Goal: Transaction & Acquisition: Book appointment/travel/reservation

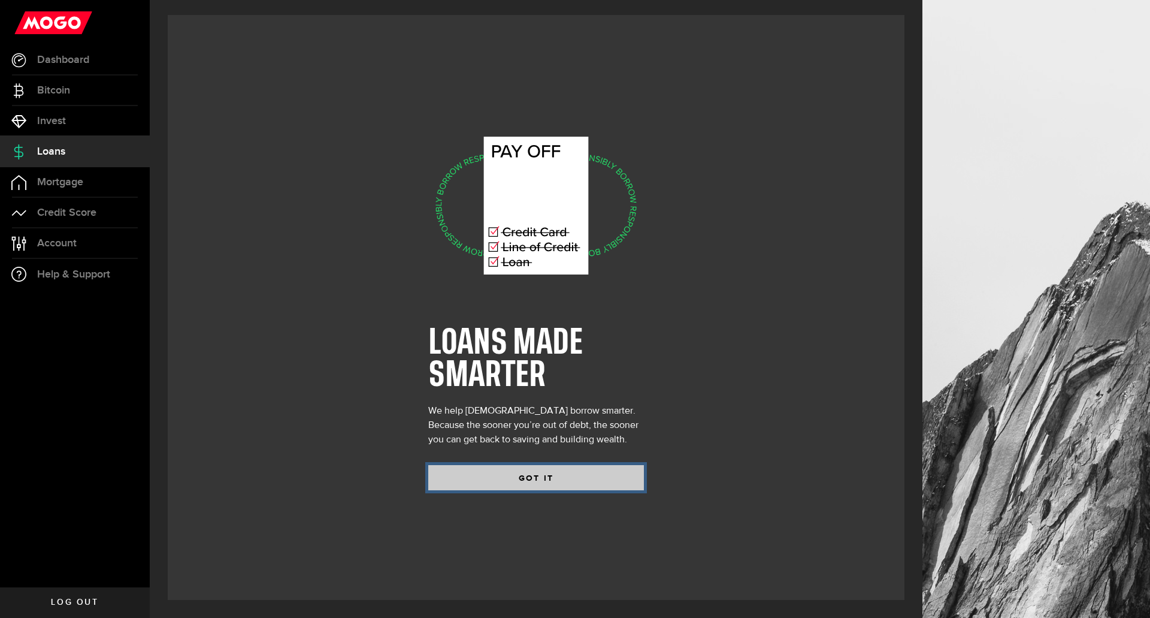
click at [535, 475] on button "GOT IT" at bounding box center [536, 477] width 216 height 25
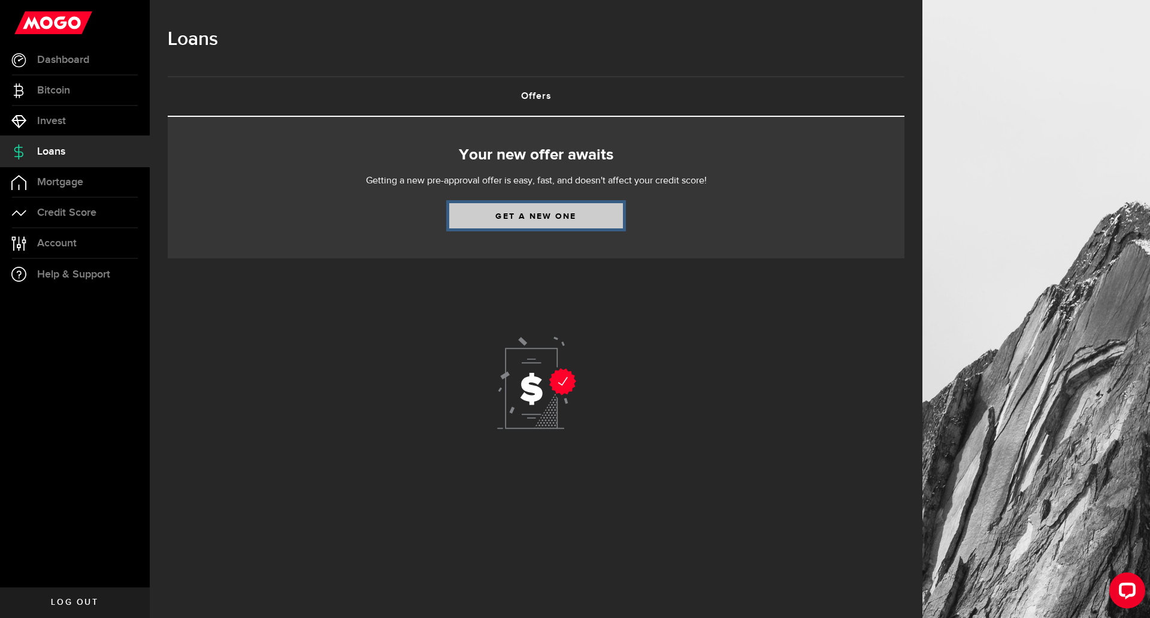
click at [542, 219] on link "Get a new one" at bounding box center [536, 215] width 174 height 25
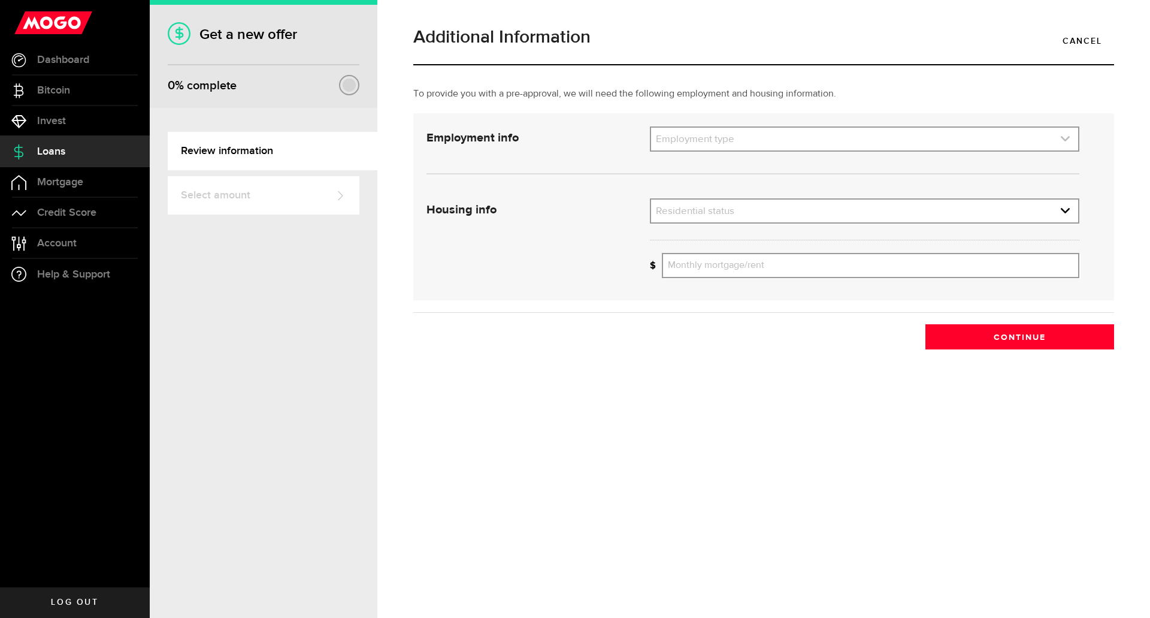
click at [743, 141] on link "expand select" at bounding box center [864, 139] width 427 height 23
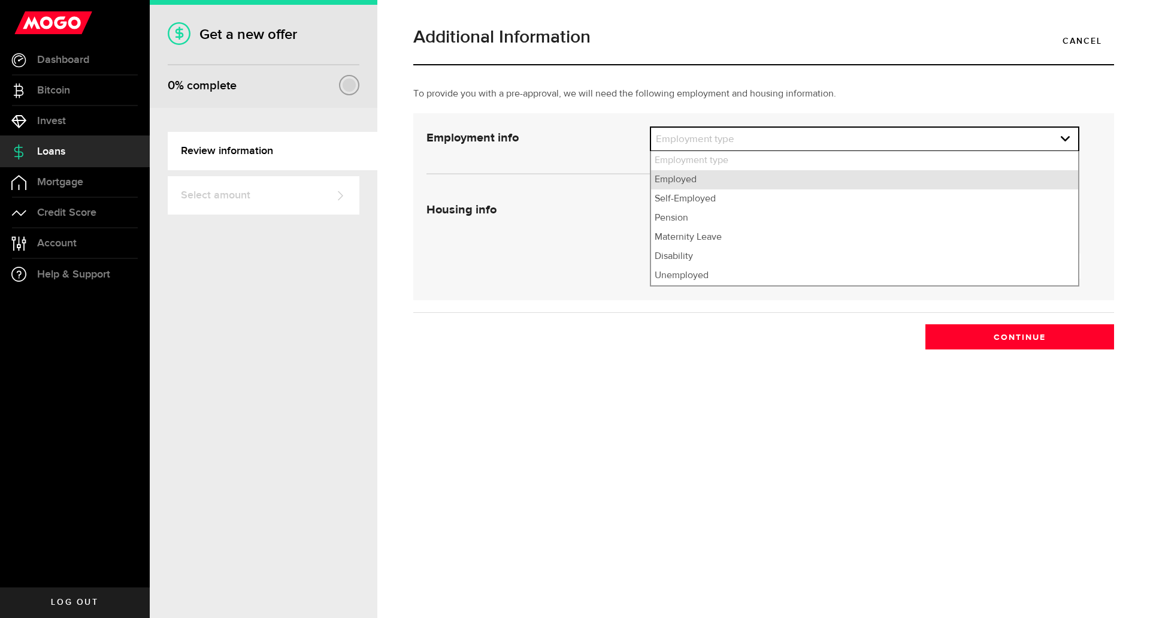
click at [719, 179] on li "Employed" at bounding box center [864, 179] width 427 height 19
select select "Employed"
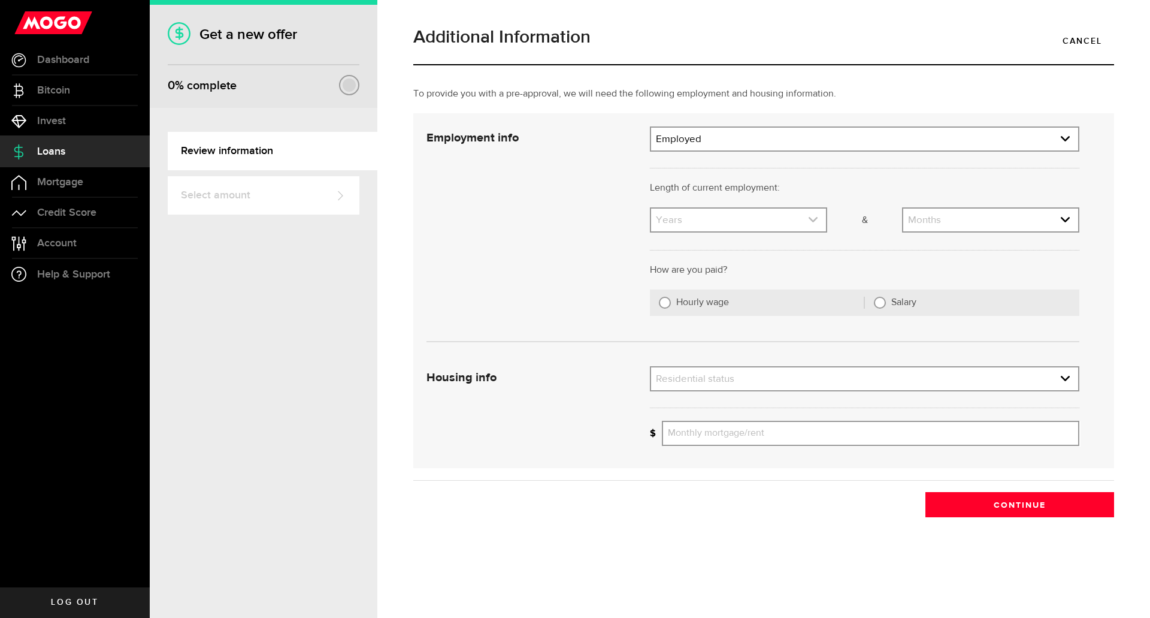
click at [716, 215] on link "expand select" at bounding box center [738, 219] width 175 height 23
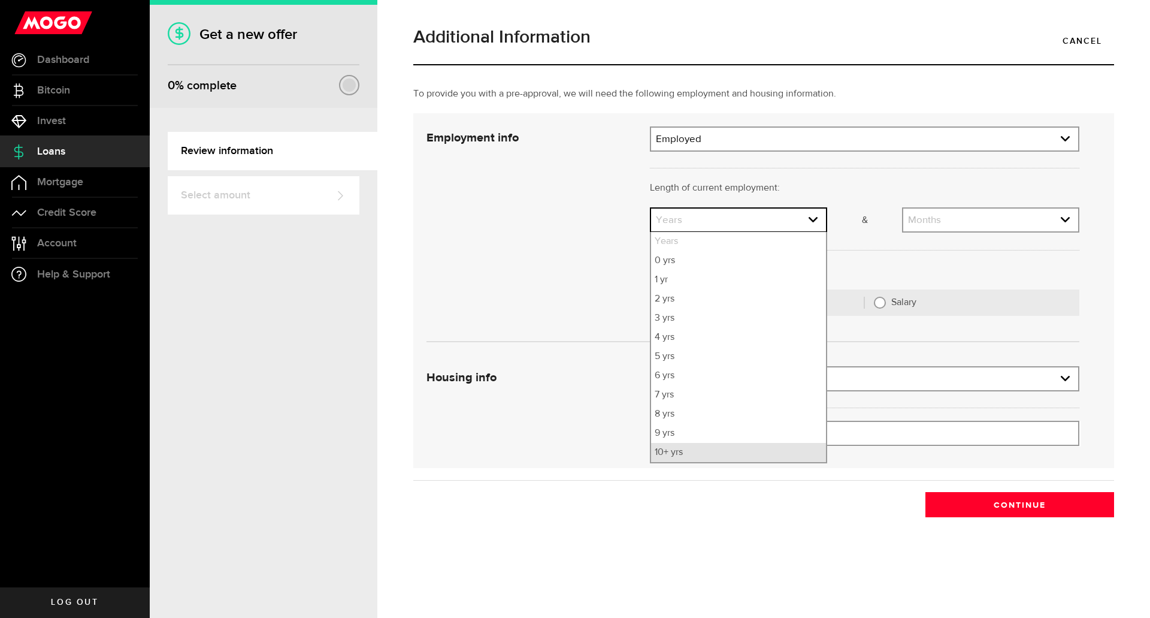
click at [683, 455] on li "10+ yrs" at bounding box center [738, 452] width 175 height 19
select select "10"
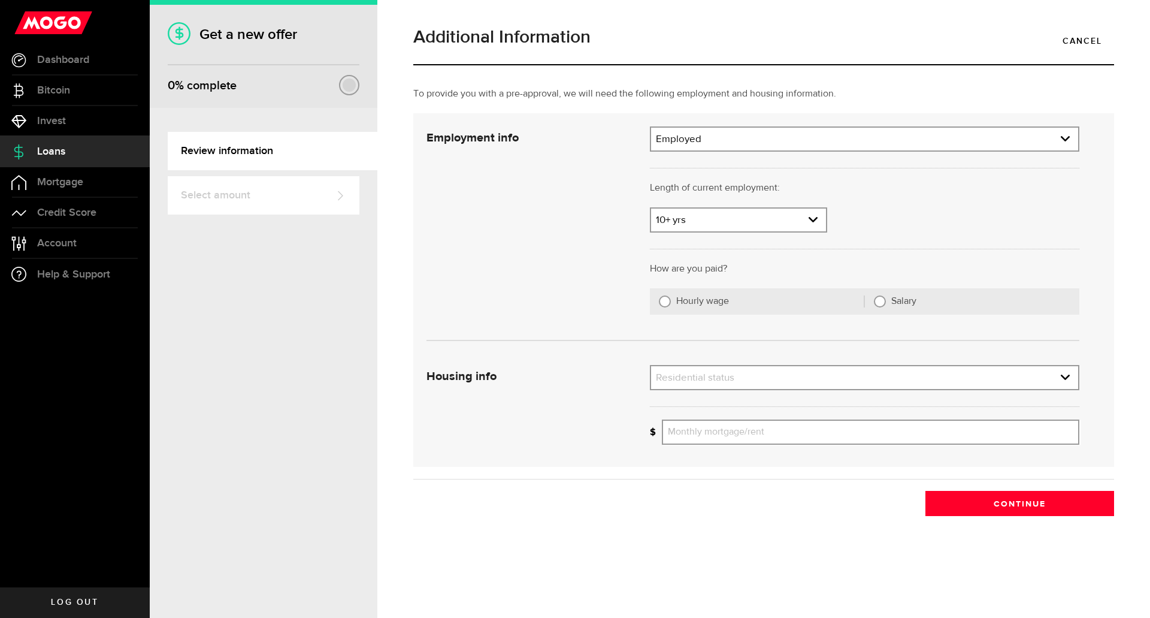
click at [716, 302] on label "Hourly wage" at bounding box center [770, 301] width 188 height 12
click at [671, 302] on input "Hourly wage" at bounding box center [665, 301] width 12 height 12
radio input "true"
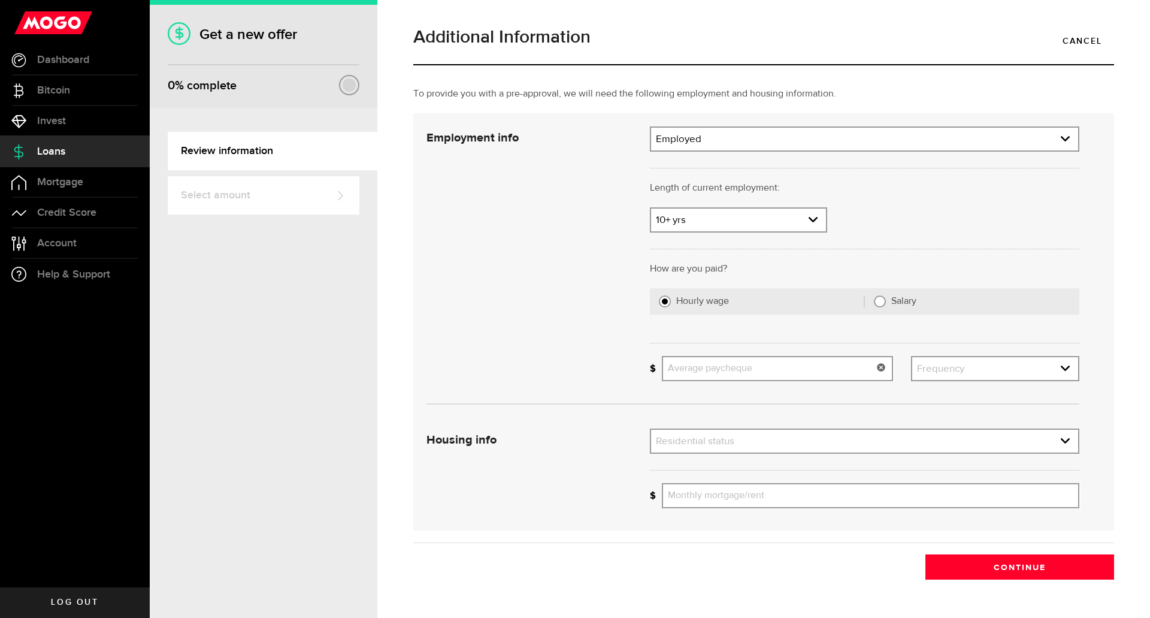
click at [754, 371] on input "Average paycheque" at bounding box center [777, 368] width 231 height 25
type input "2,400"
click at [990, 374] on link "expand select" at bounding box center [995, 368] width 166 height 23
click at [946, 432] on li "Bi-weekly" at bounding box center [995, 428] width 166 height 19
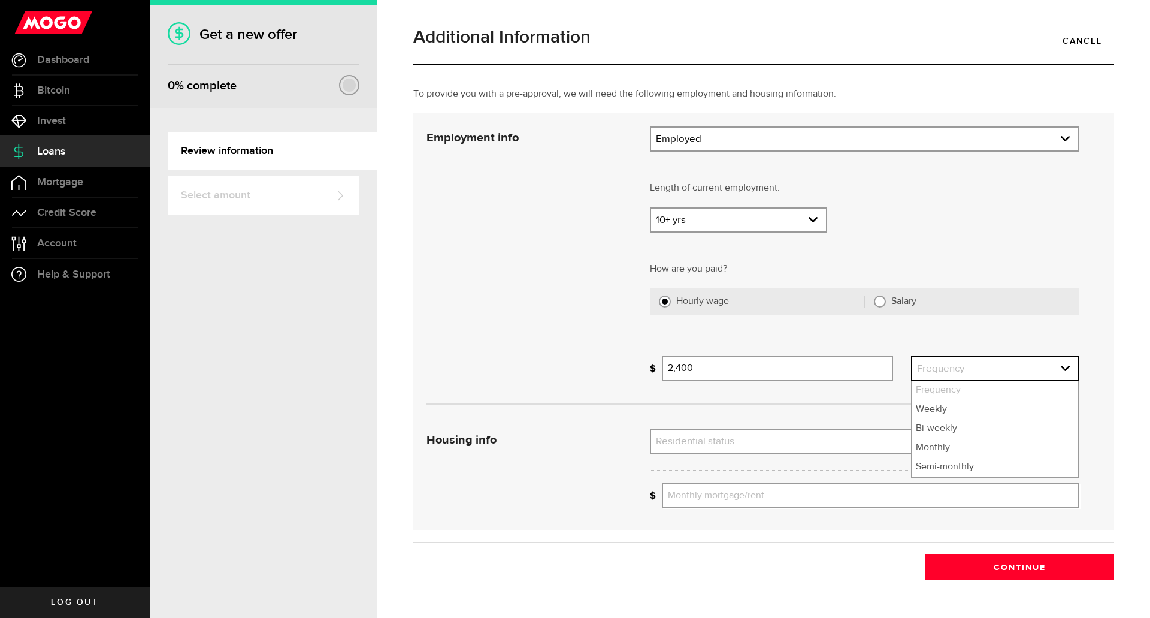
select select "bi_weekly"
drag, startPoint x: 722, startPoint y: 370, endPoint x: 623, endPoint y: 361, distance: 99.2
click at [624, 361] on div "Employment info Employment type What's your employment situation like? Employed…" at bounding box center [752, 258] width 671 height 264
type input "3,600"
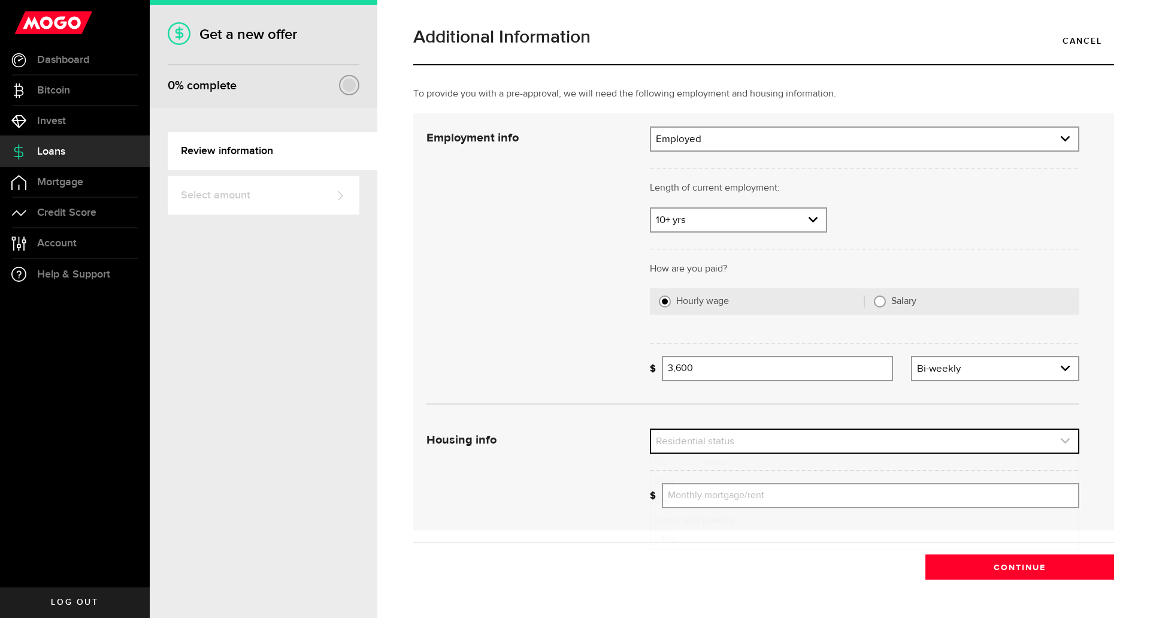
click at [747, 435] on link "expand select" at bounding box center [864, 440] width 427 height 23
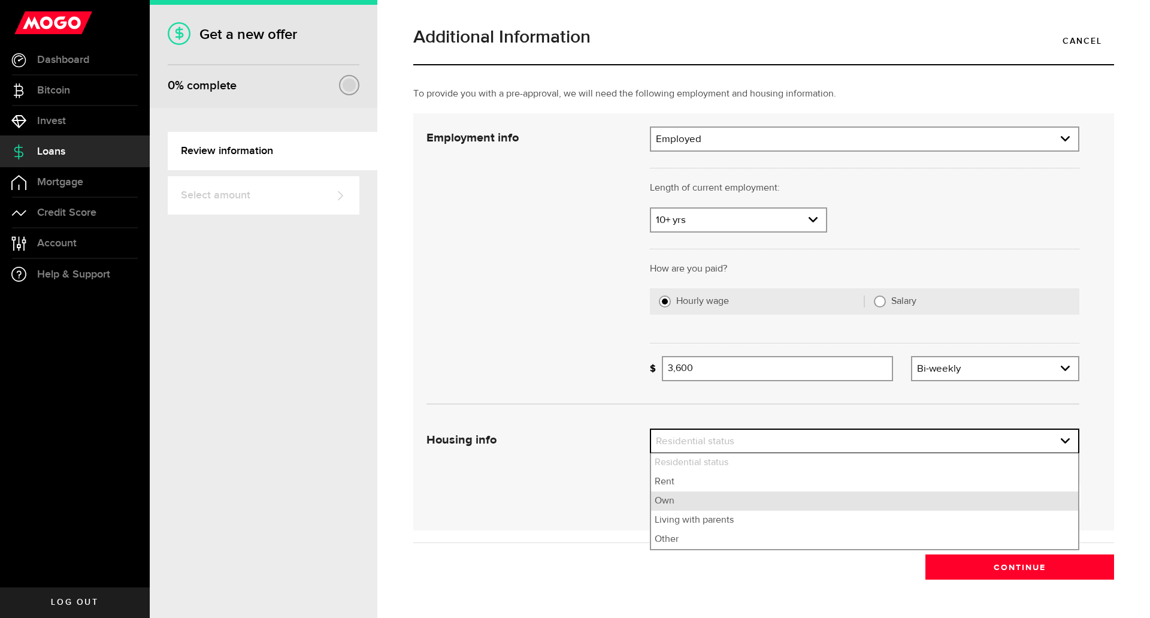
click at [712, 506] on li "Own" at bounding box center [864, 500] width 427 height 19
select select "Own"
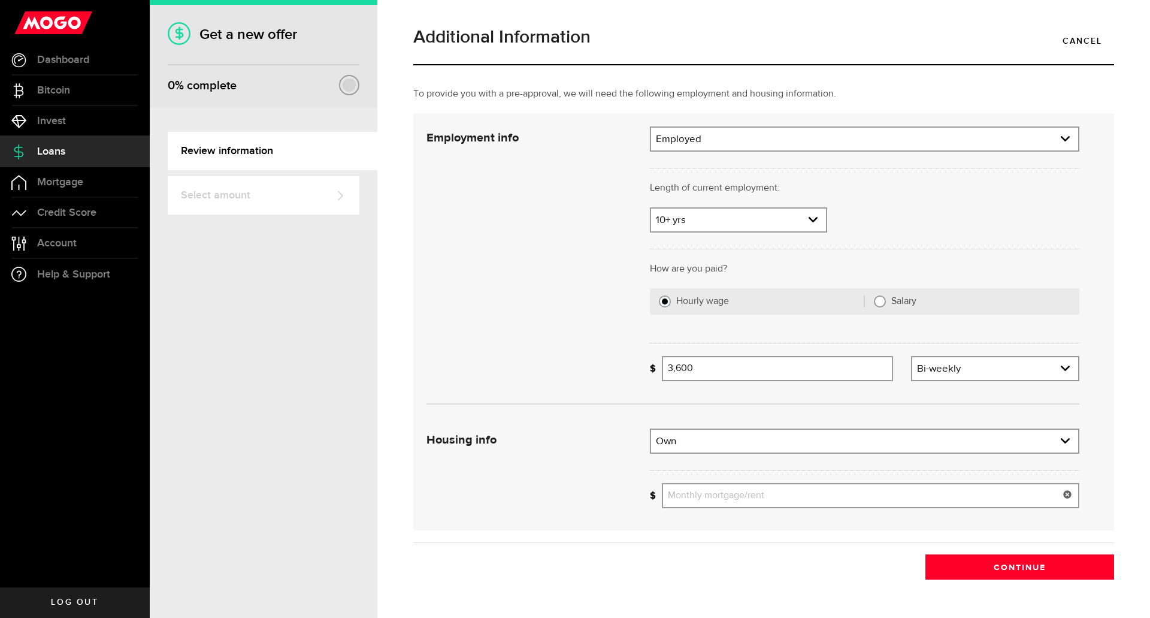
click at [724, 497] on input "Monthly mortgage/rent" at bounding box center [870, 495] width 417 height 25
type input "950"
click at [1013, 568] on button "Continue" at bounding box center [1019, 566] width 189 height 25
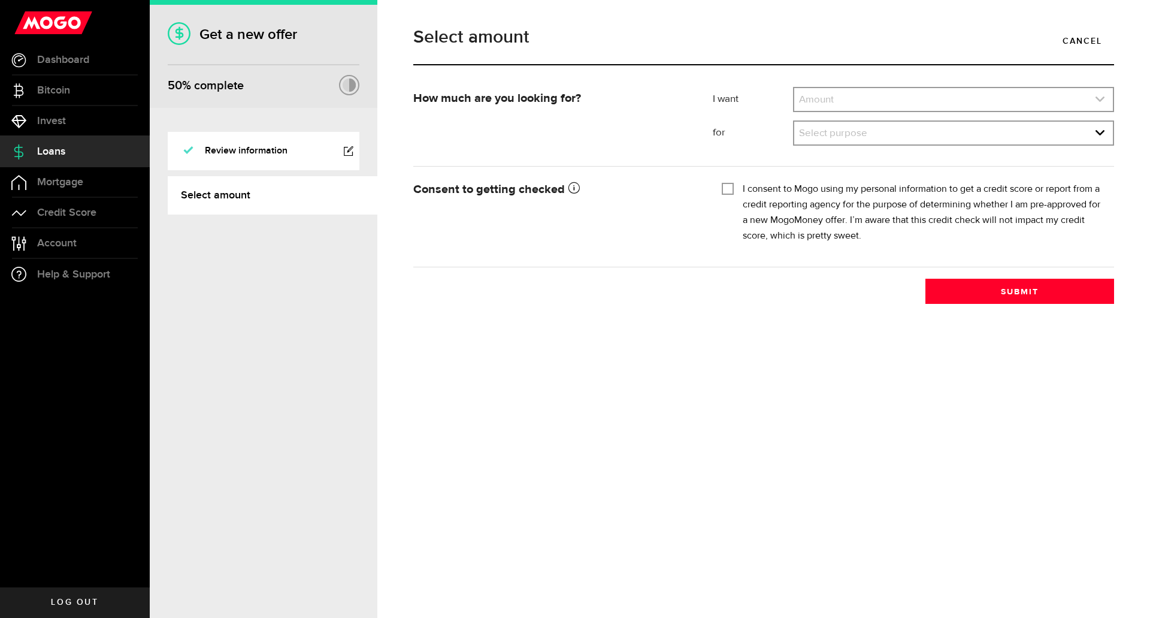
click at [873, 99] on link "expand select" at bounding box center [953, 99] width 319 height 23
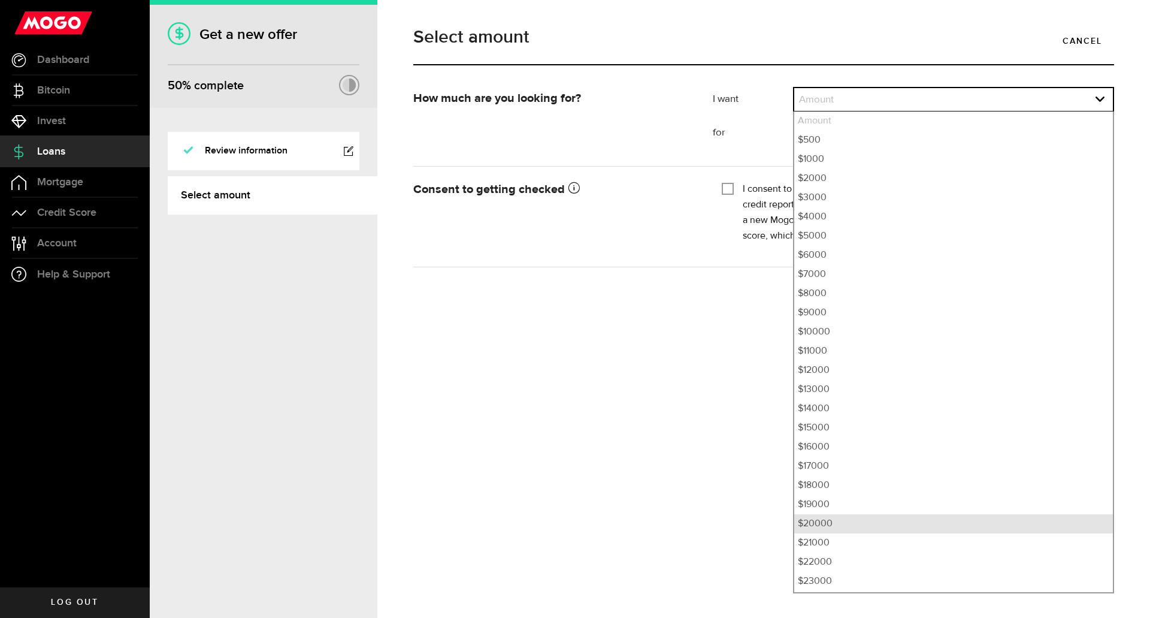
click at [822, 517] on li "$20000" at bounding box center [953, 523] width 319 height 19
select select "20000"
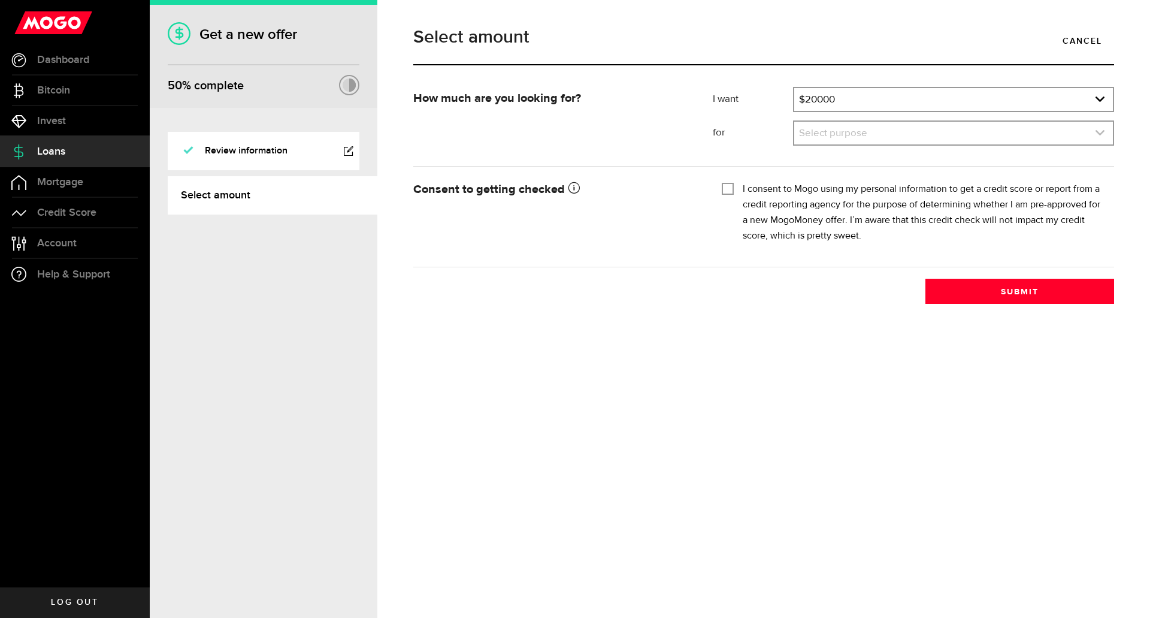
click at [869, 134] on link "expand select" at bounding box center [953, 133] width 319 height 23
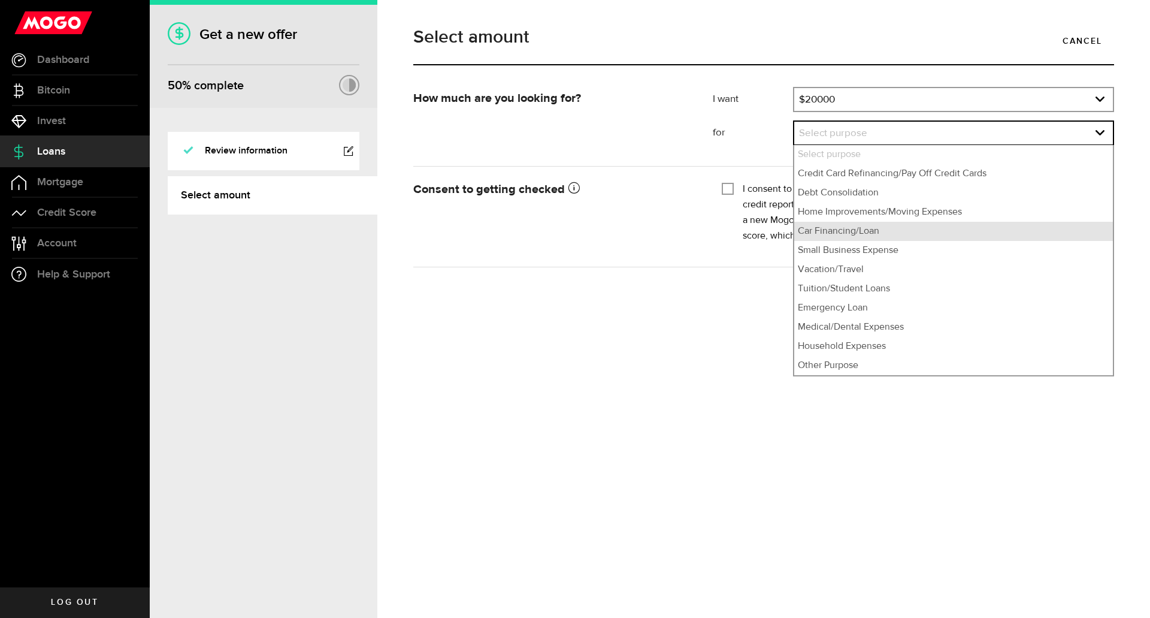
click at [839, 235] on li "Car Financing/Loan" at bounding box center [953, 231] width 319 height 19
select select "Car Financing/Loan"
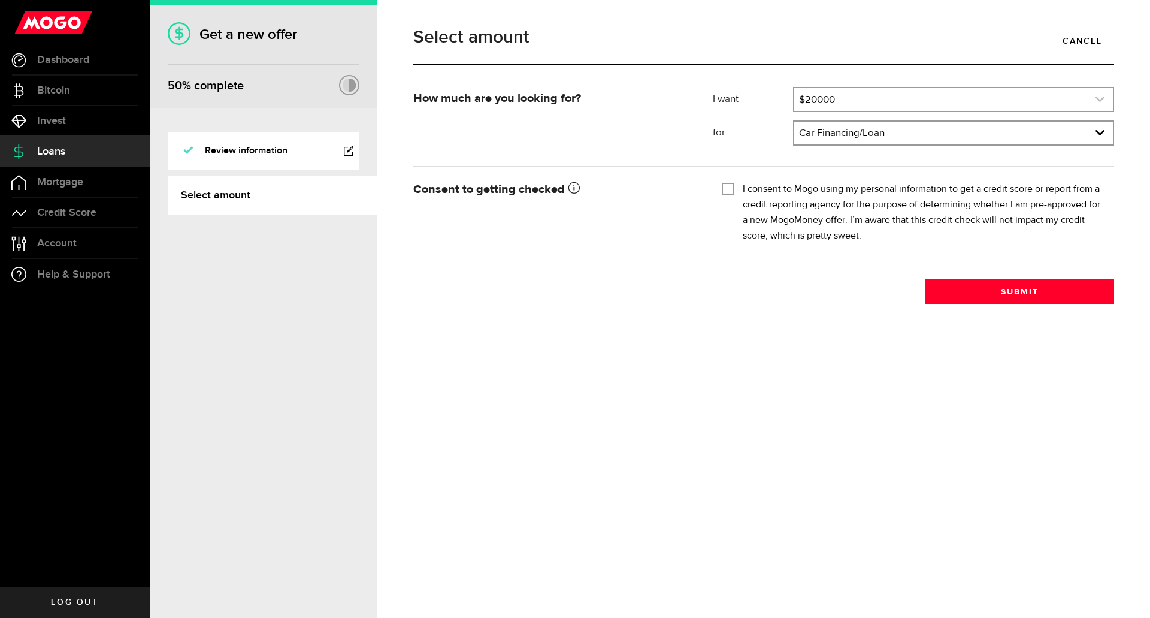
click at [879, 97] on link "expand select" at bounding box center [953, 99] width 319 height 23
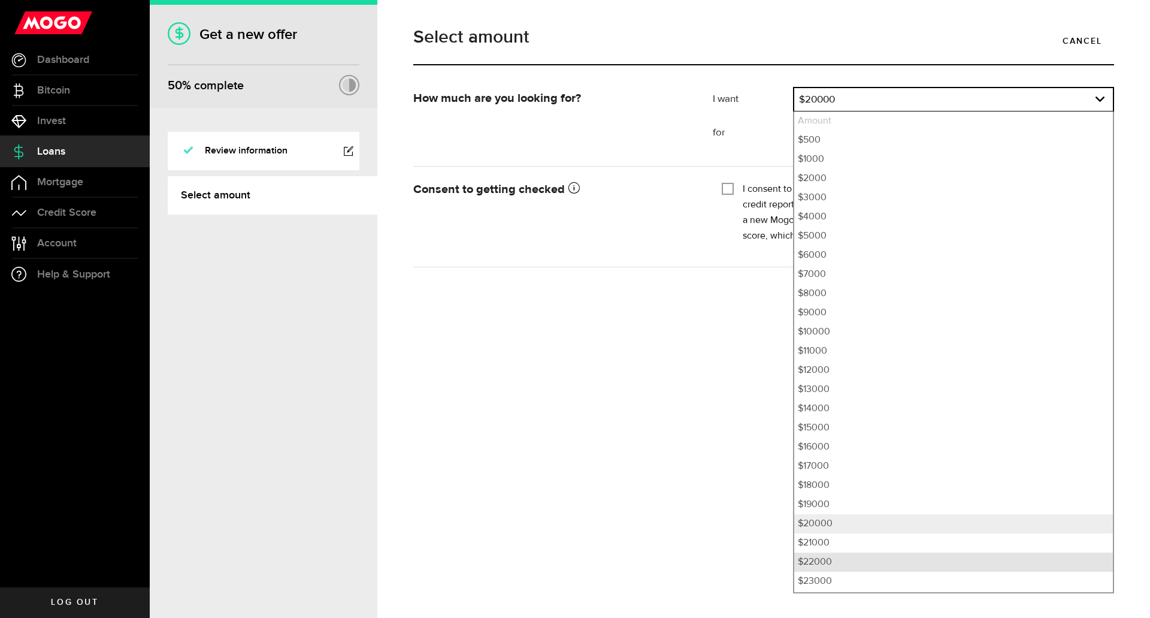
click at [835, 558] on li "$22000" at bounding box center [953, 561] width 319 height 19
select select "22000"
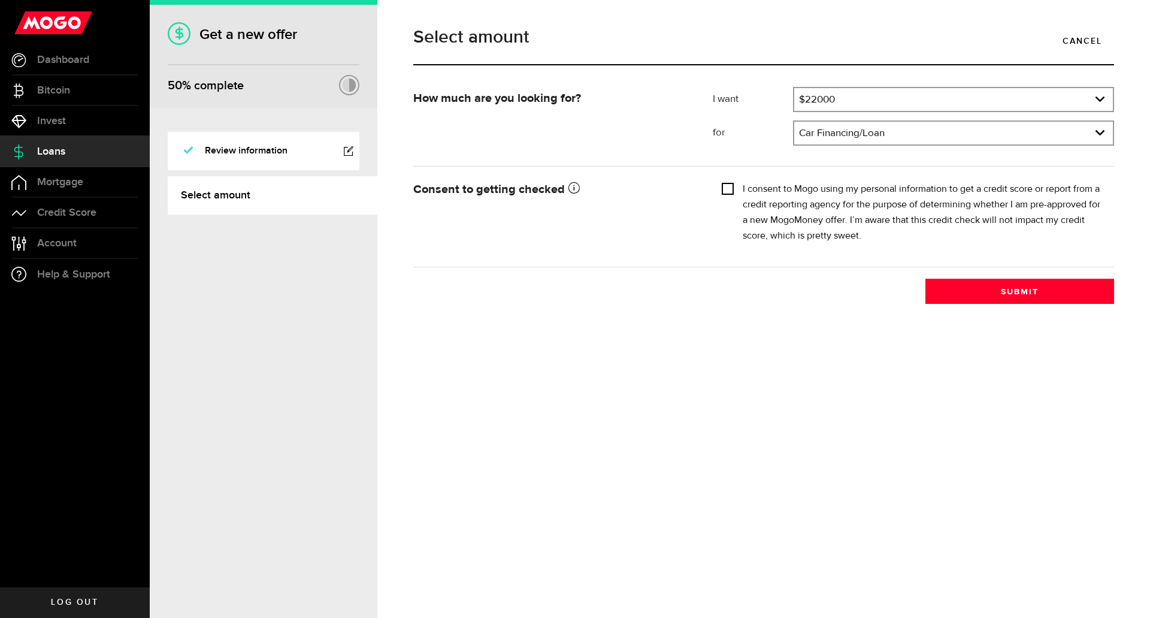
click at [733, 187] on input "I consent to Mogo using my personal information to get a credit score or report…" at bounding box center [728, 187] width 12 height 12
checkbox input "true"
click at [1022, 290] on button "Submit" at bounding box center [1019, 291] width 189 height 25
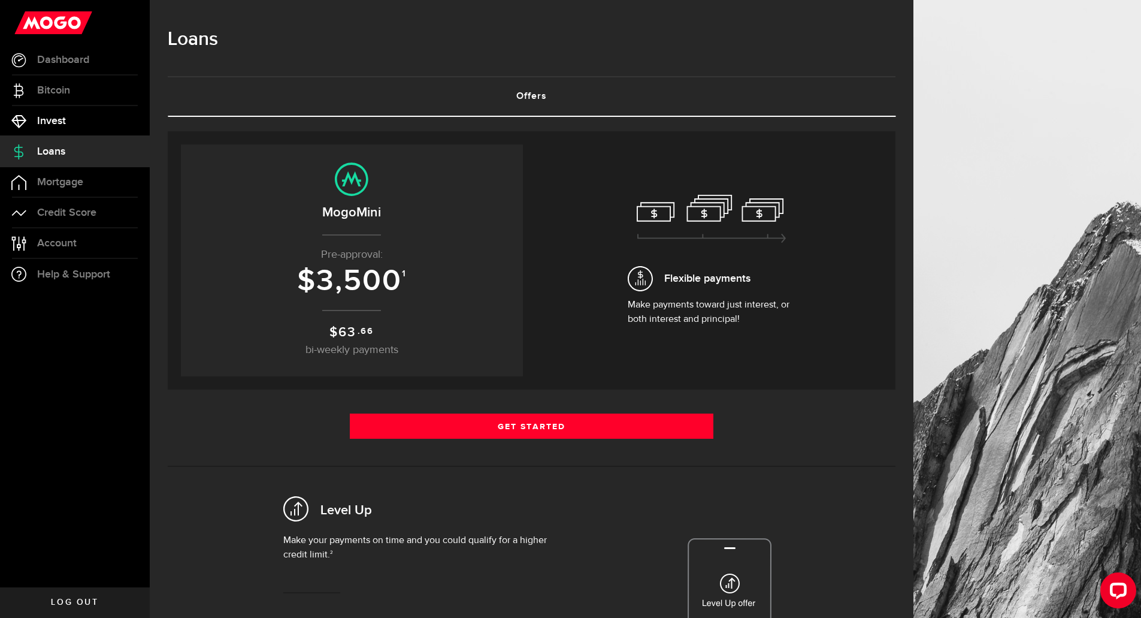
click at [48, 117] on span "Invest" at bounding box center [51, 121] width 29 height 11
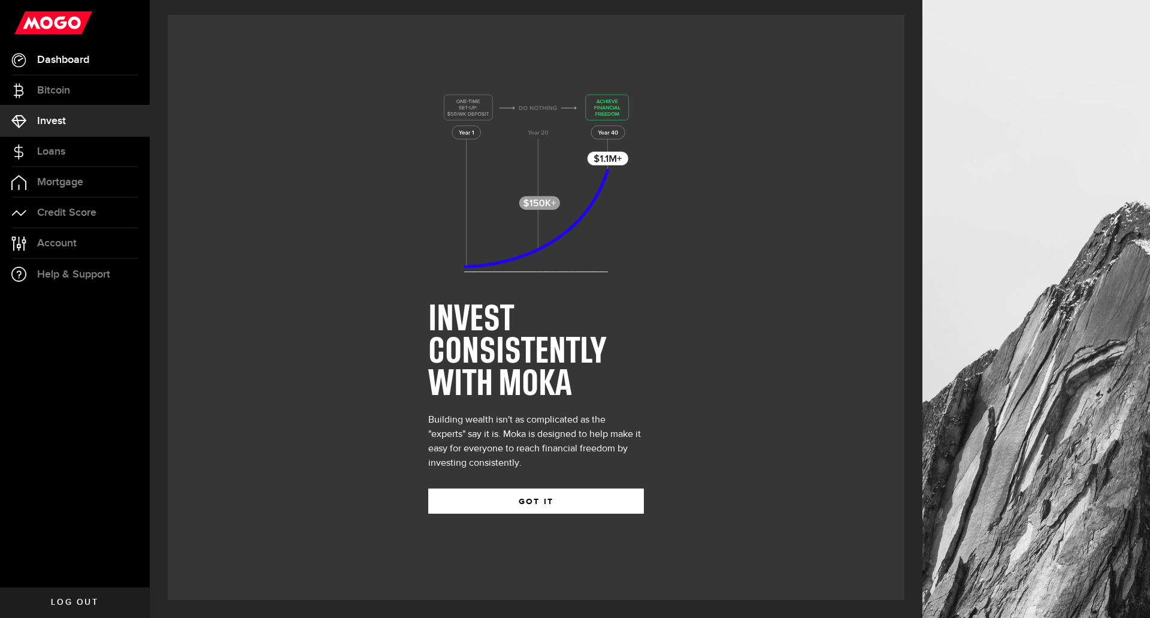
click at [56, 58] on span "Dashboard" at bounding box center [63, 60] width 52 height 11
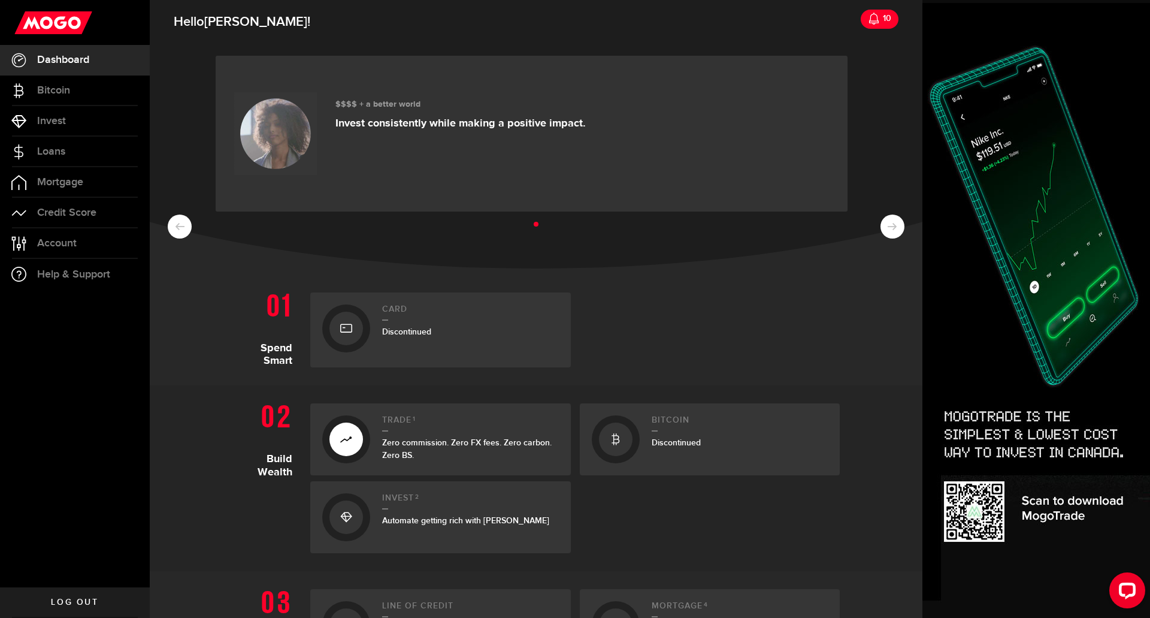
scroll to position [60, 0]
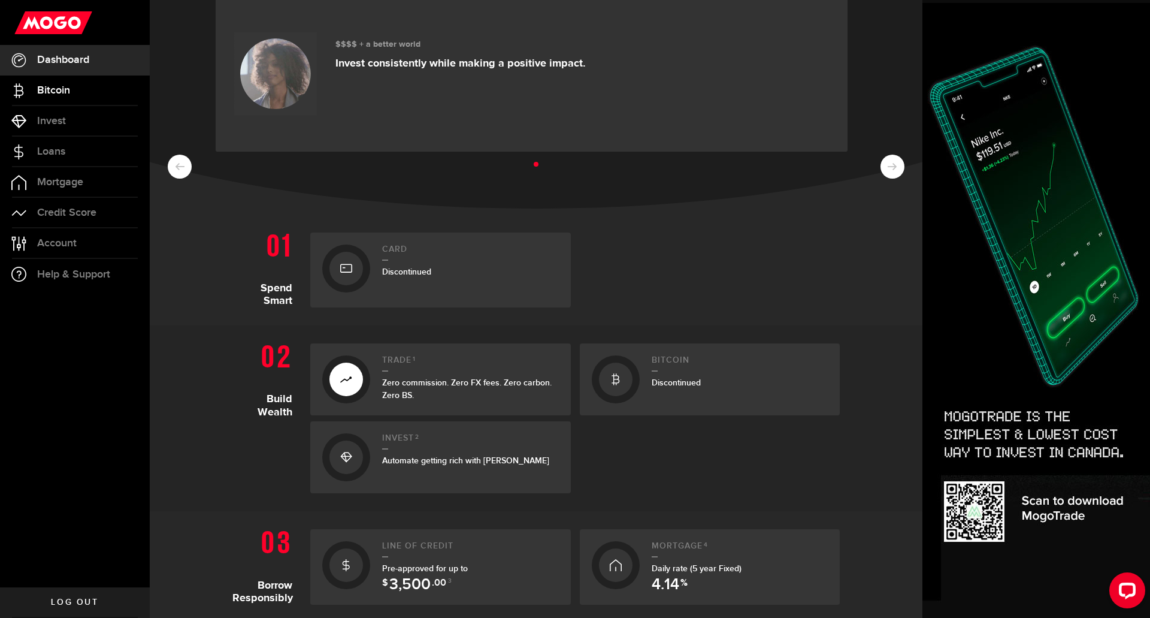
click at [55, 79] on link "Bitcoin" at bounding box center [75, 90] width 150 height 30
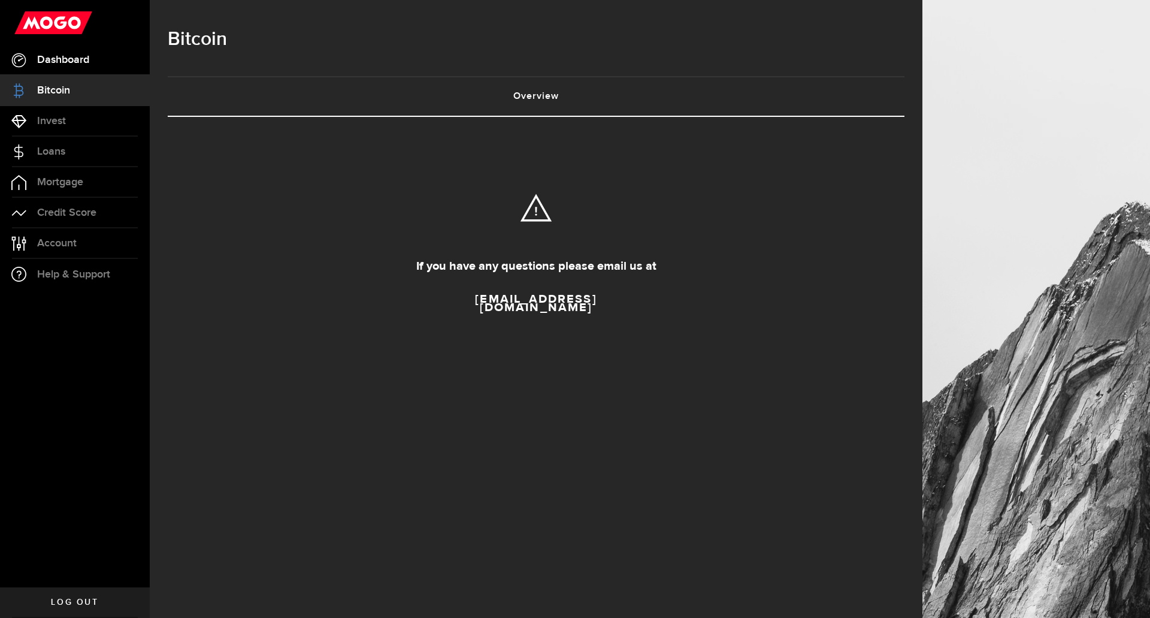
click at [66, 58] on span "Dashboard" at bounding box center [63, 60] width 52 height 11
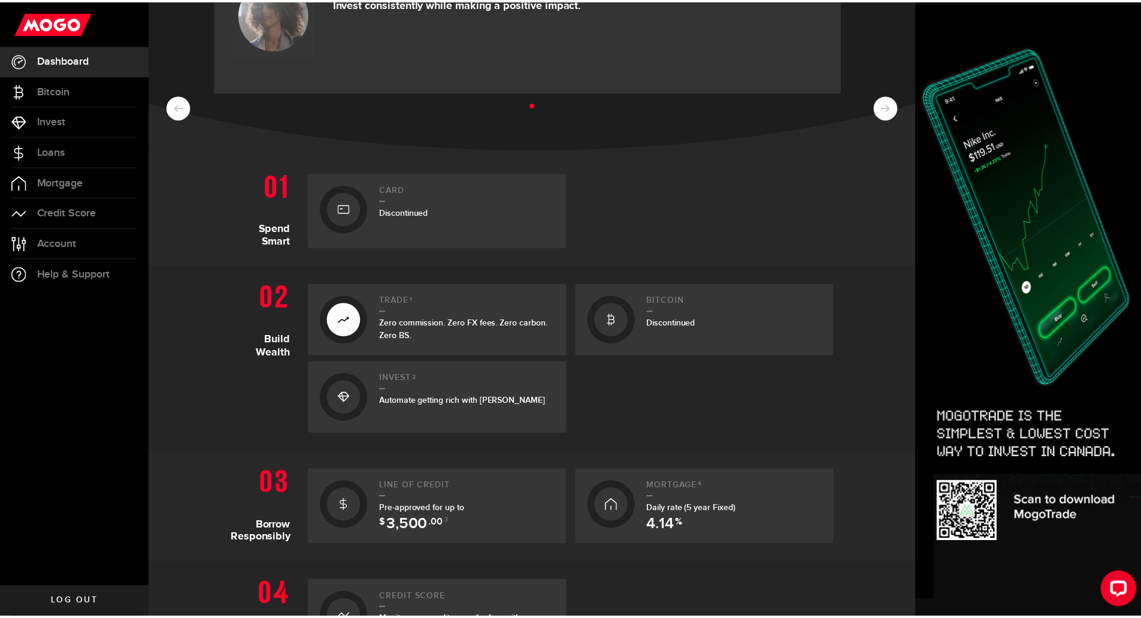
scroll to position [240, 0]
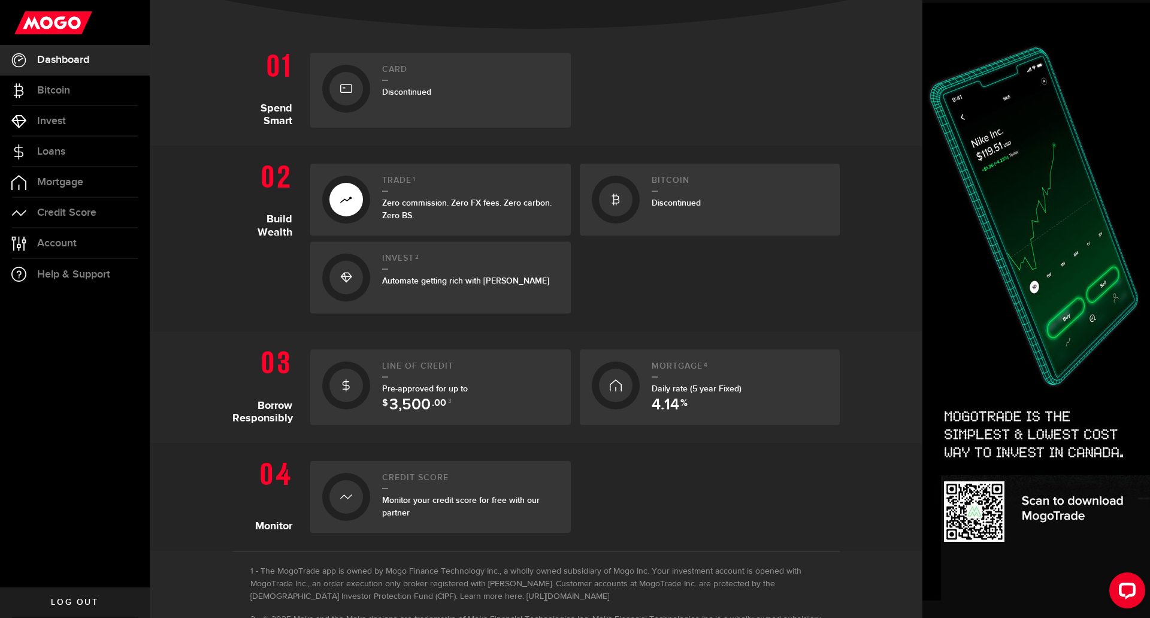
click at [619, 385] on div at bounding box center [616, 385] width 34 height 34
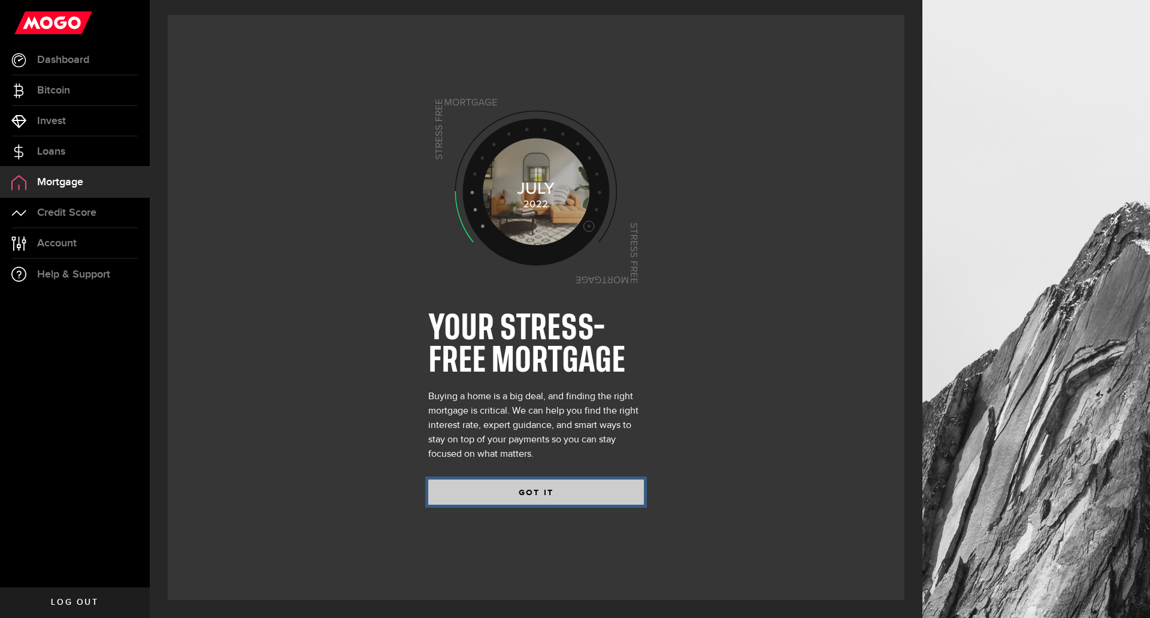
click at [534, 489] on button "GOT IT" at bounding box center [536, 491] width 216 height 25
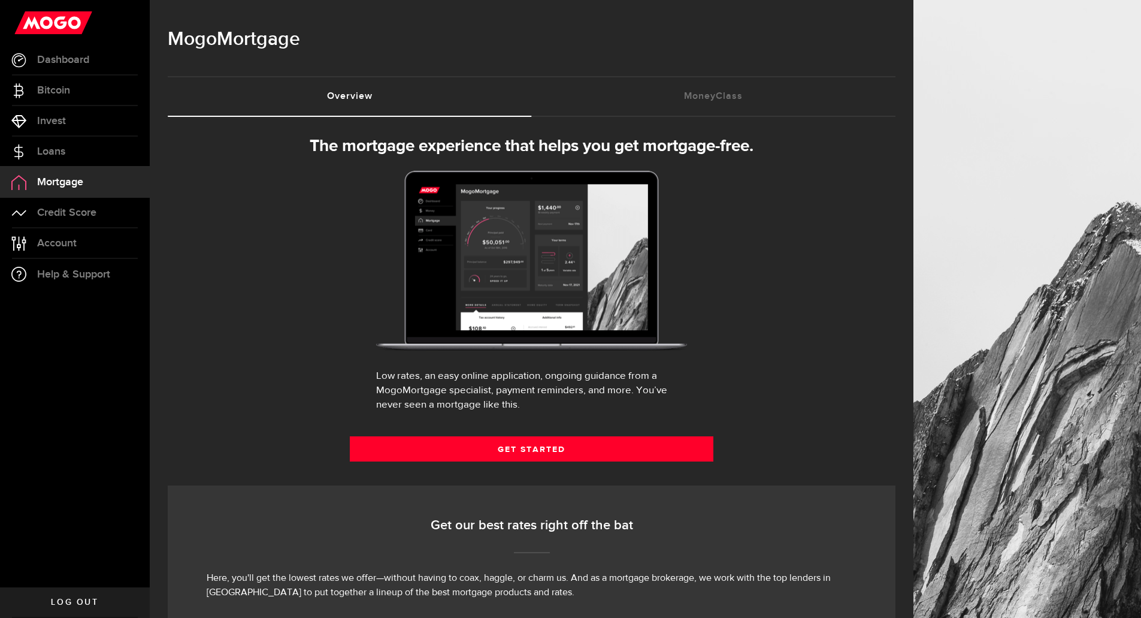
select select "3knYdhfXw4iYoq2m0WGQES"
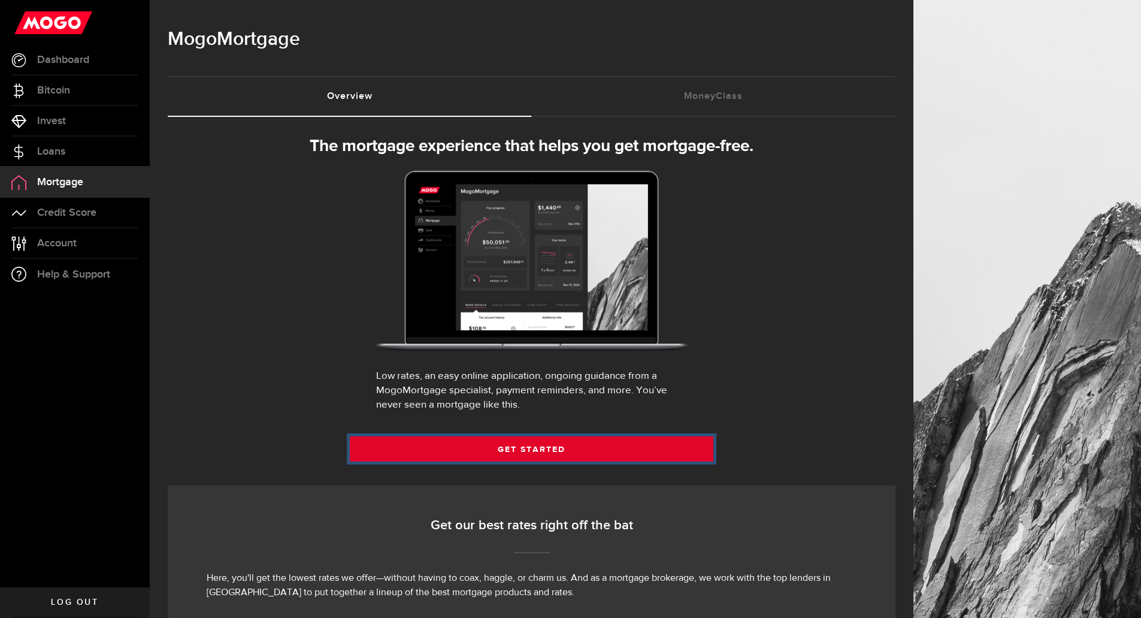
click at [558, 444] on link "Get Started" at bounding box center [532, 448] width 364 height 25
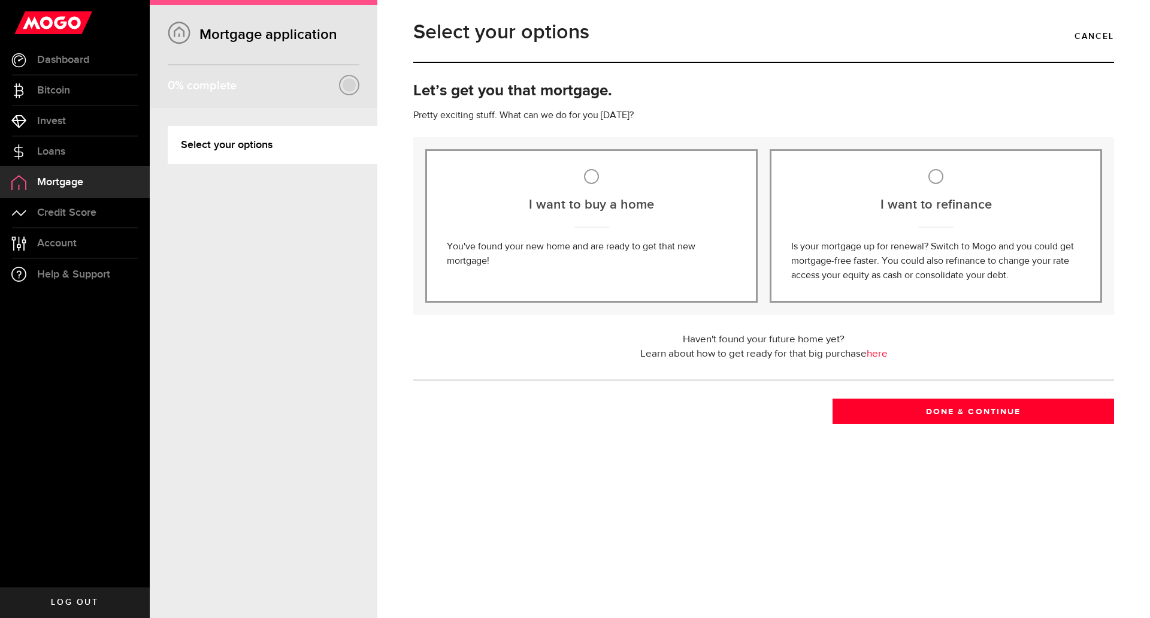
click at [936, 176] on input "I want to refinance" at bounding box center [935, 176] width 15 height 15
radio input "true"
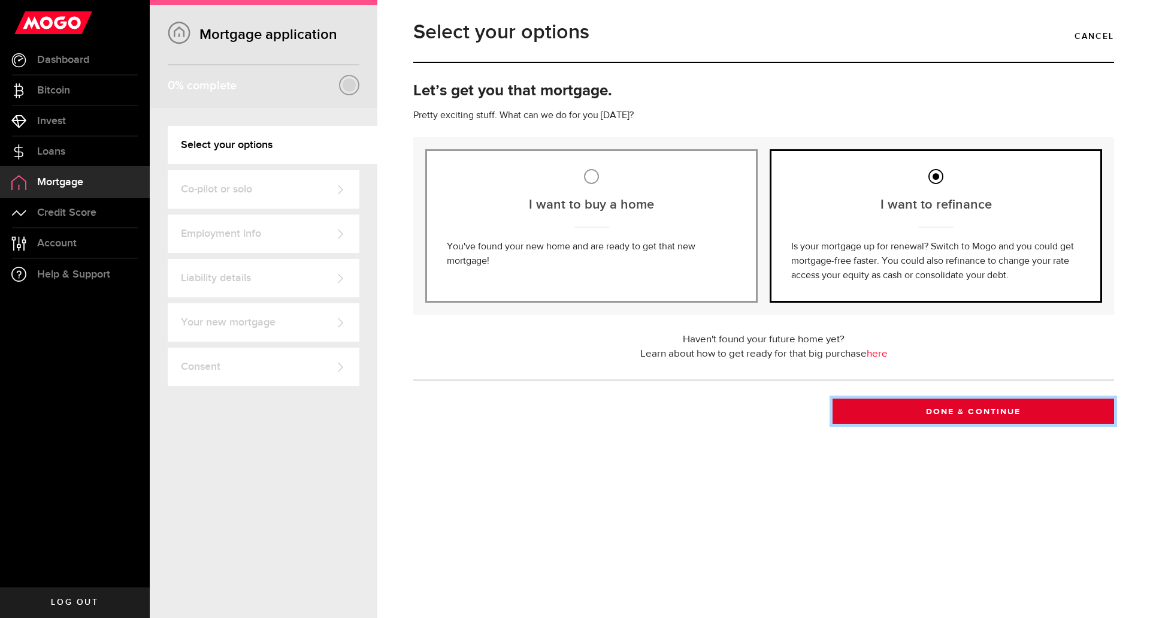
click at [966, 410] on button "Done & Continue" at bounding box center [974, 410] width 282 height 25
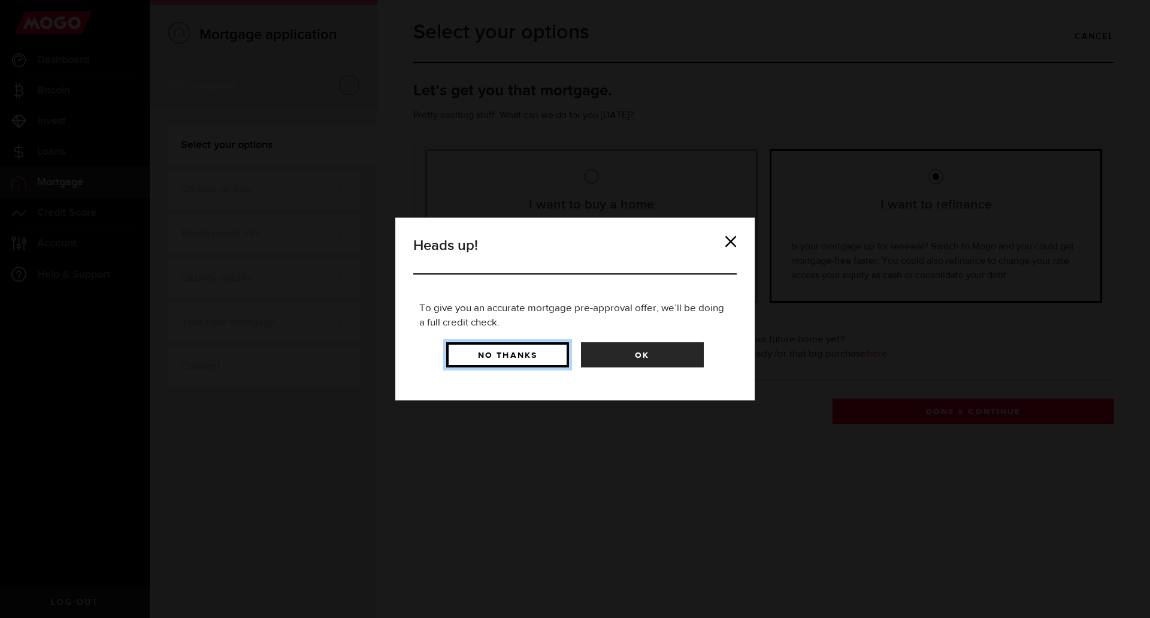
click at [488, 343] on button "No Thanks" at bounding box center [507, 354] width 123 height 25
